Goal: Information Seeking & Learning: Learn about a topic

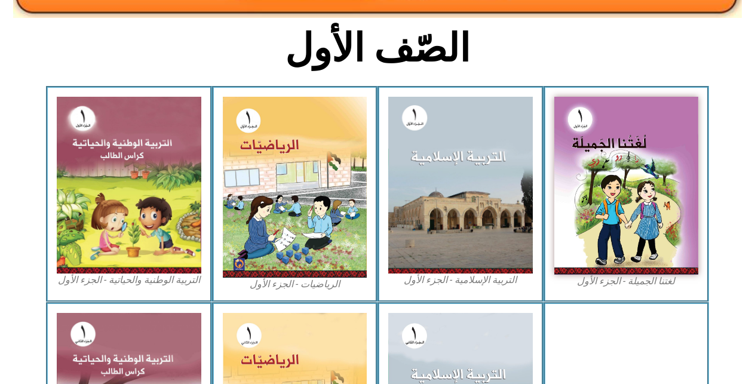
scroll to position [287, 0]
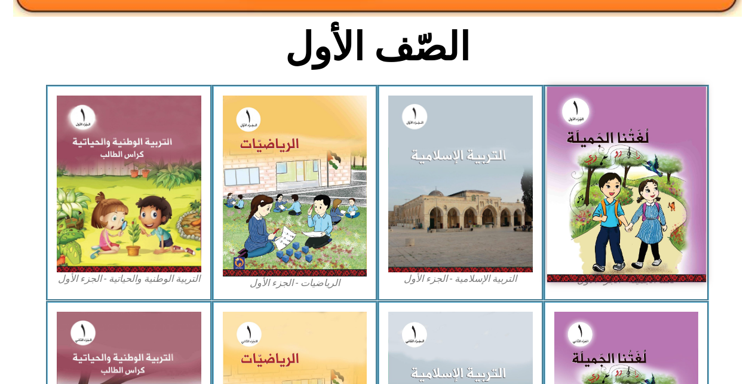
click at [618, 182] on img at bounding box center [626, 185] width 159 height 196
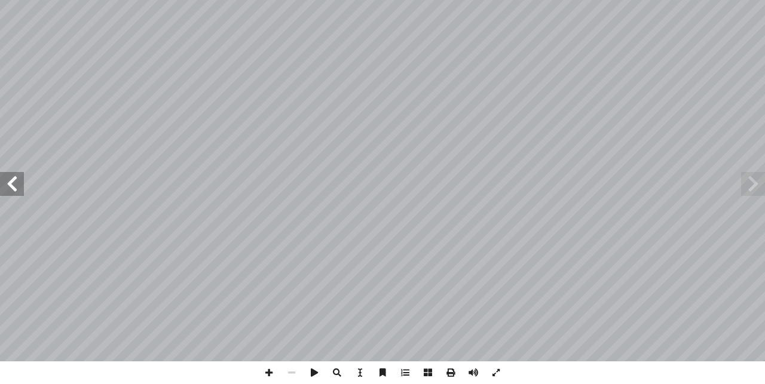
click at [7, 10] on input "text" at bounding box center [20, 8] width 40 height 16
type input "**"
click at [11, 188] on span at bounding box center [12, 184] width 24 height 24
click at [274, 375] on span at bounding box center [268, 372] width 23 height 23
drag, startPoint x: 274, startPoint y: 375, endPoint x: 292, endPoint y: 372, distance: 18.2
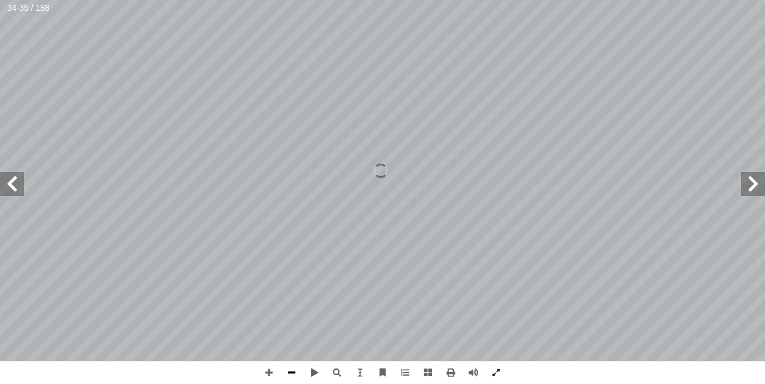
click at [292, 372] on div at bounding box center [382, 372] width 250 height 23
click at [292, 372] on span at bounding box center [291, 372] width 23 height 23
click at [493, 367] on span at bounding box center [495, 372] width 23 height 23
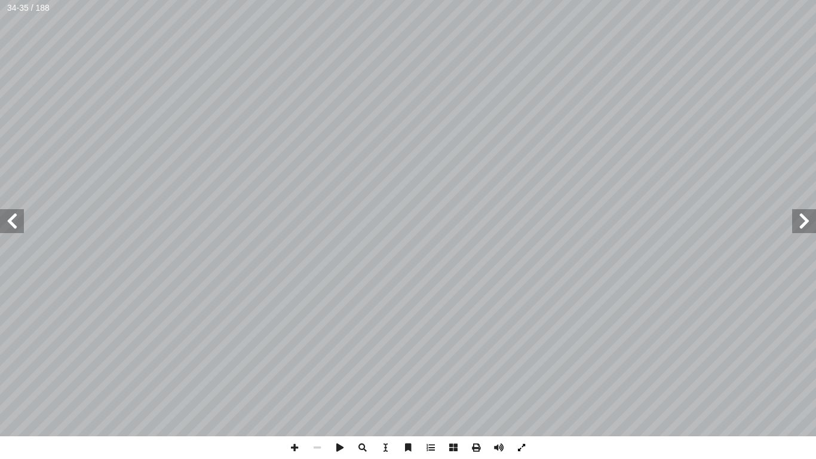
click at [521, 447] on span at bounding box center [521, 447] width 23 height 23
click at [516, 446] on span at bounding box center [521, 447] width 23 height 23
